Goal: Task Accomplishment & Management: Manage account settings

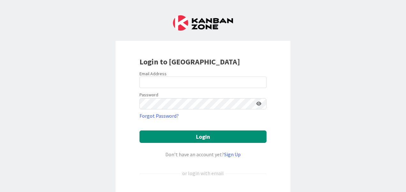
scroll to position [36, 0]
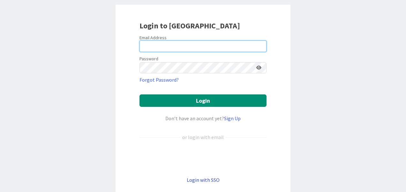
type input "[PERSON_NAME][EMAIL_ADDRESS][PERSON_NAME][DOMAIN_NAME]"
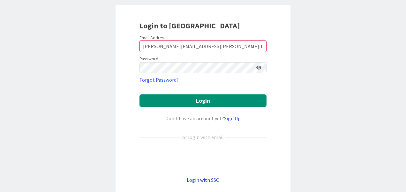
click at [202, 180] on link "Login with SSO" at bounding box center [203, 180] width 33 height 6
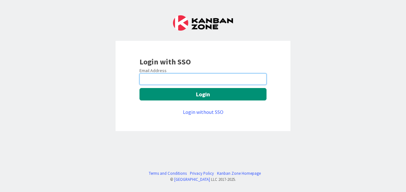
click at [177, 79] on input "email" at bounding box center [202, 78] width 127 height 11
type input "[EMAIL_ADDRESS][DOMAIN_NAME]"
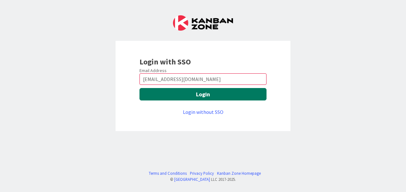
click at [226, 94] on button "Login" at bounding box center [202, 94] width 127 height 12
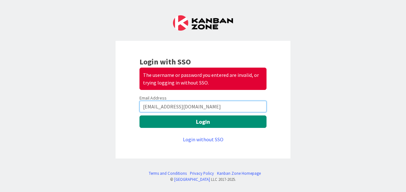
click at [212, 107] on input "[EMAIL_ADDRESS][DOMAIN_NAME]" at bounding box center [202, 106] width 127 height 11
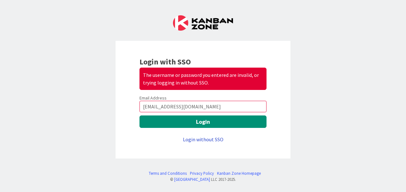
click at [200, 137] on link "Login without SSO" at bounding box center [203, 139] width 41 height 6
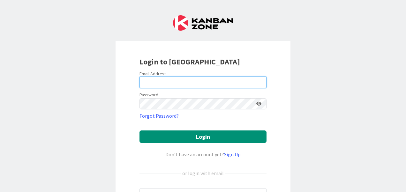
type input "[PERSON_NAME][EMAIL_ADDRESS][PERSON_NAME][DOMAIN_NAME]"
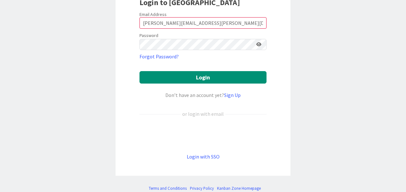
scroll to position [63, 0]
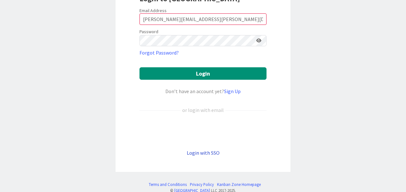
click at [202, 152] on link "Login with SSO" at bounding box center [203, 153] width 33 height 6
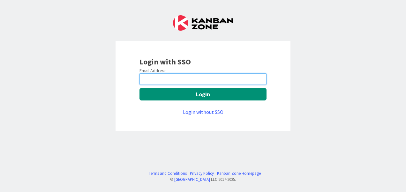
click at [205, 82] on input "email" at bounding box center [202, 78] width 127 height 11
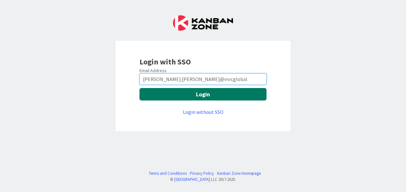
type input "[PERSON_NAME].[PERSON_NAME]@mrcglobal"
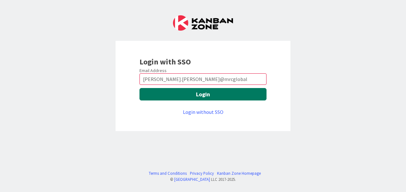
click at [192, 93] on button "Login" at bounding box center [202, 94] width 127 height 12
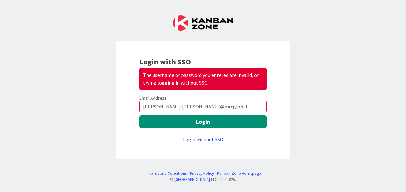
click at [200, 137] on link "Login without SSO" at bounding box center [203, 139] width 41 height 6
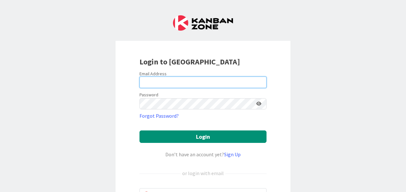
type input "[PERSON_NAME][EMAIL_ADDRESS][PERSON_NAME][DOMAIN_NAME]"
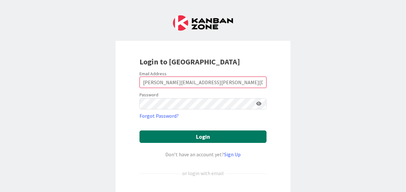
click at [215, 139] on button "Login" at bounding box center [202, 137] width 127 height 12
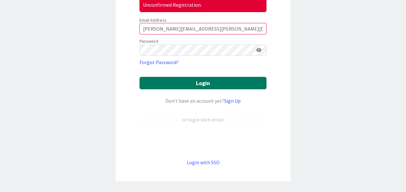
scroll to position [89, 0]
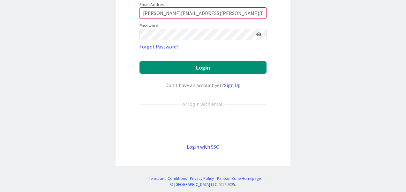
click at [200, 147] on link "Login with SSO" at bounding box center [203, 147] width 33 height 6
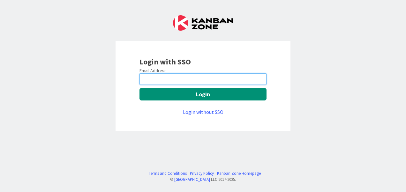
click at [164, 77] on input "email" at bounding box center [202, 78] width 127 height 11
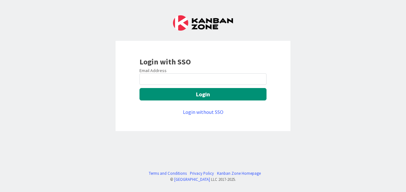
click at [0, 100] on div "Login with SSO Email Address Login Login without SSO Terms and Conditions Priva…" at bounding box center [203, 96] width 406 height 192
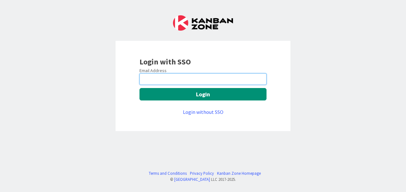
click at [173, 80] on input "email" at bounding box center [202, 78] width 127 height 11
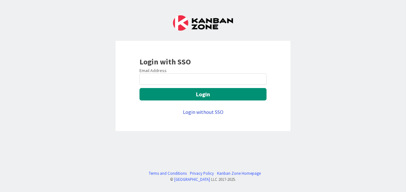
click at [203, 111] on link "Login without SSO" at bounding box center [203, 112] width 41 height 6
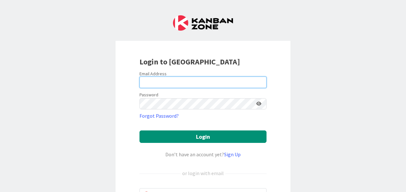
type input "[PERSON_NAME][EMAIL_ADDRESS][PERSON_NAME][DOMAIN_NAME]"
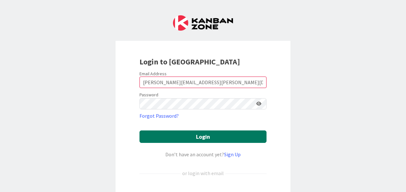
click at [205, 136] on button "Login" at bounding box center [202, 137] width 127 height 12
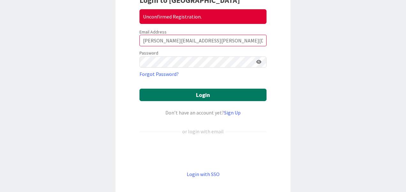
scroll to position [94, 0]
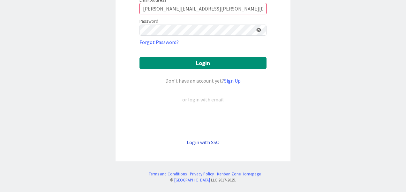
click at [197, 142] on link "Login with SSO" at bounding box center [203, 142] width 33 height 6
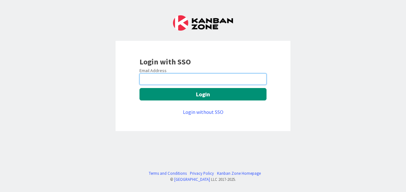
click at [159, 82] on input "email" at bounding box center [202, 78] width 127 height 11
type input "m"
